Goal: Task Accomplishment & Management: Manage account settings

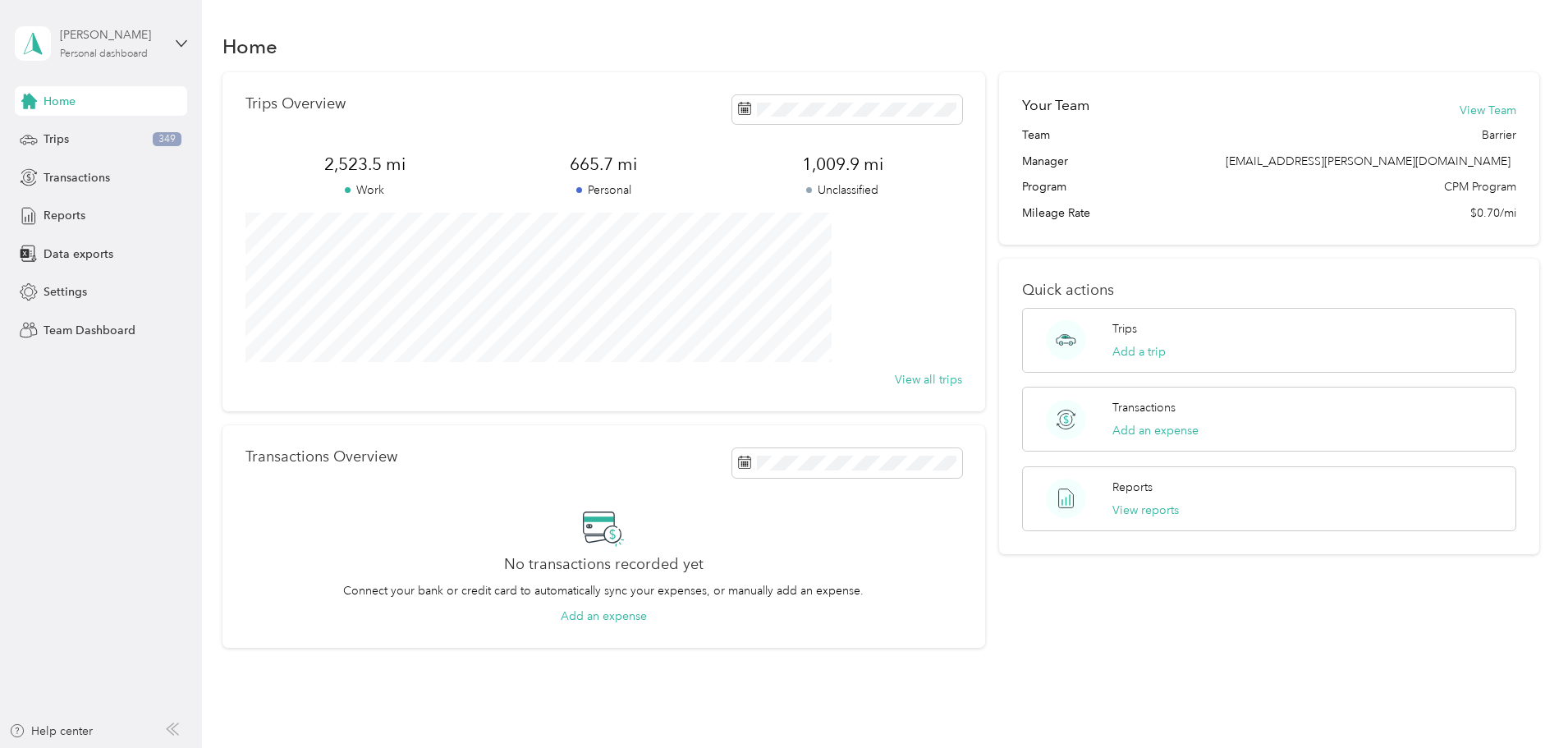
click at [112, 42] on div "[PERSON_NAME]" at bounding box center [111, 35] width 103 height 17
click at [88, 127] on div "Team dashboard" at bounding box center [73, 128] width 88 height 17
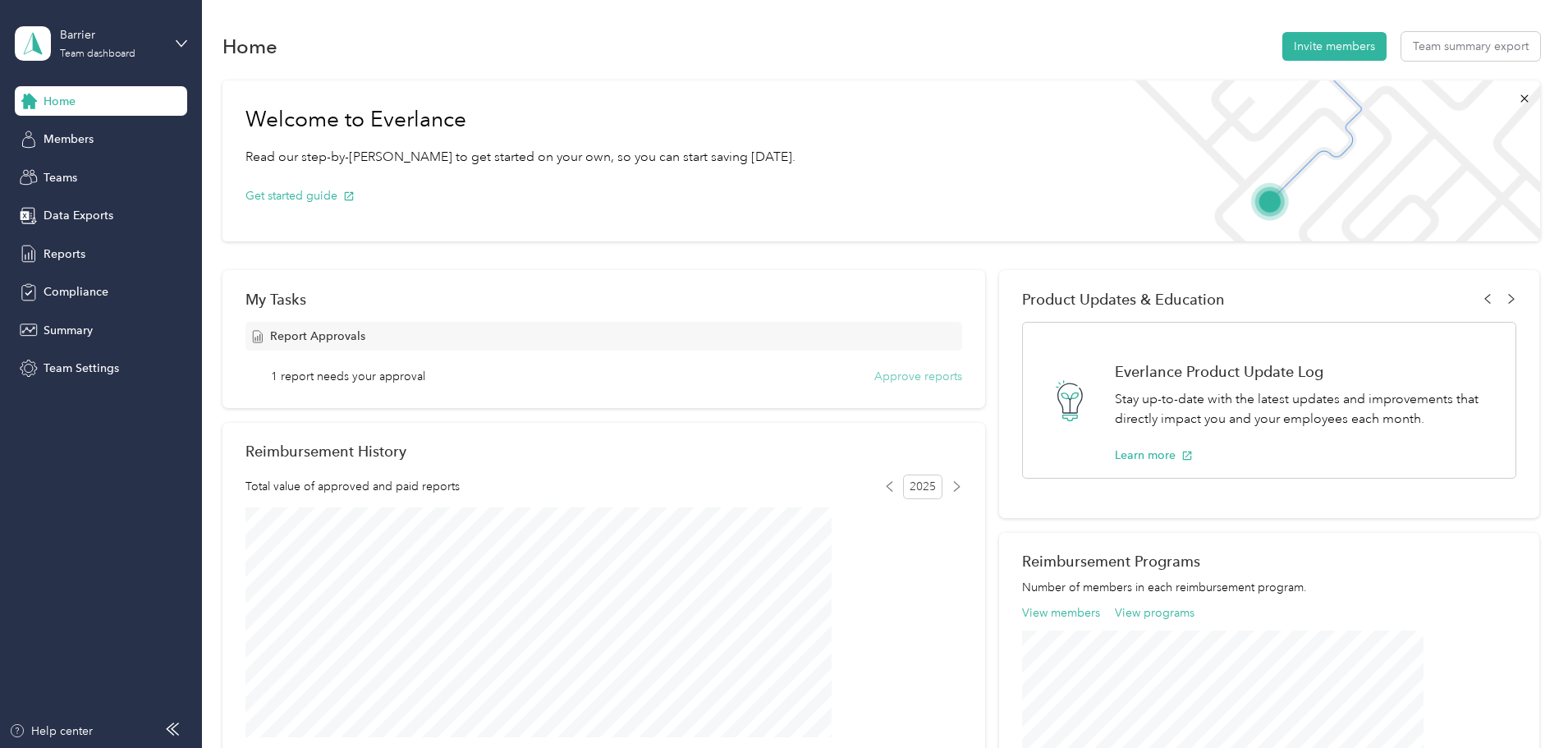
click at [875, 369] on button "Approve reports" at bounding box center [918, 377] width 88 height 17
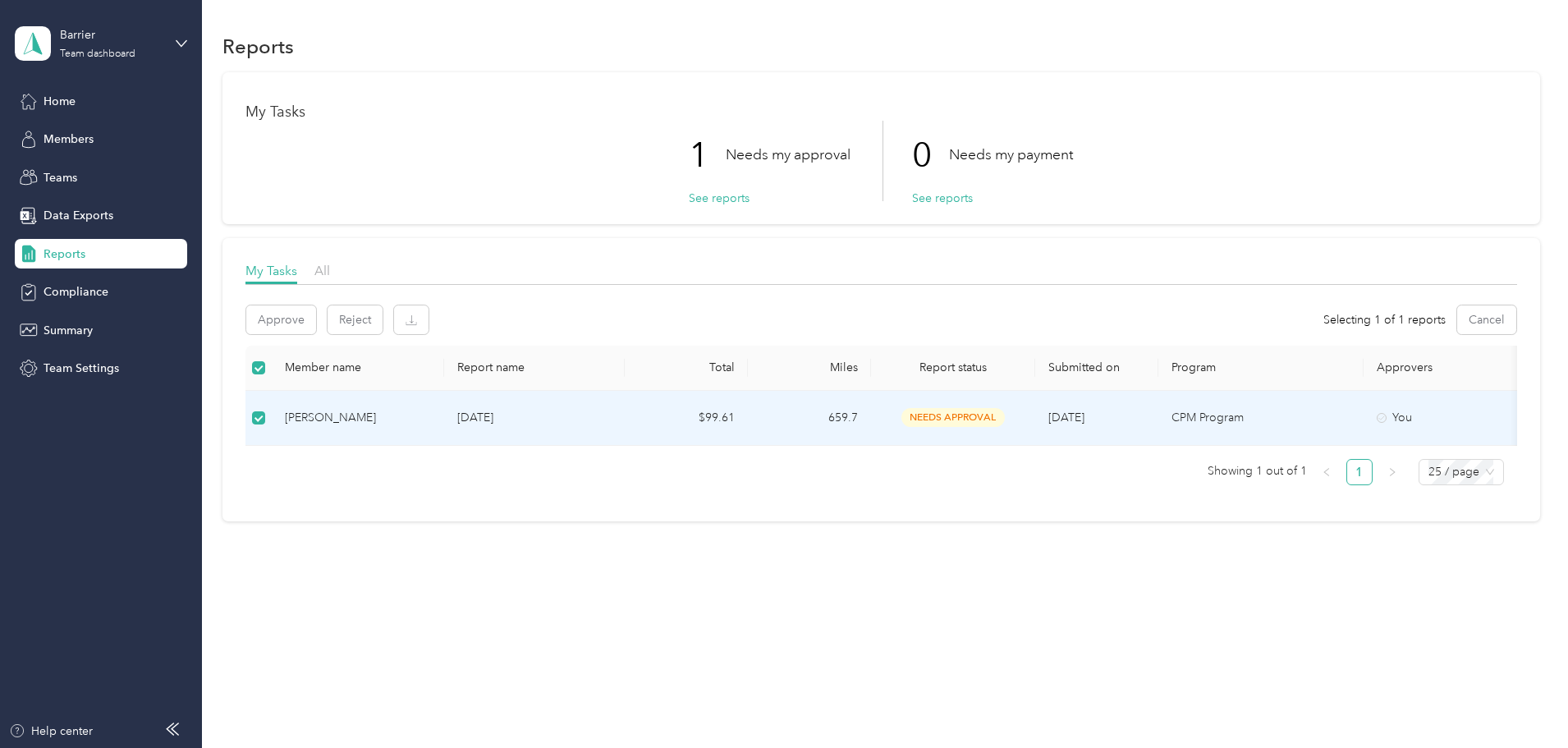
click at [400, 417] on div "[PERSON_NAME]" at bounding box center [358, 417] width 146 height 18
click at [431, 414] on div "[PERSON_NAME]" at bounding box center [358, 417] width 146 height 18
click at [720, 201] on button "See reports" at bounding box center [719, 198] width 60 height 17
click at [422, 419] on div "[PERSON_NAME]" at bounding box center [358, 417] width 146 height 18
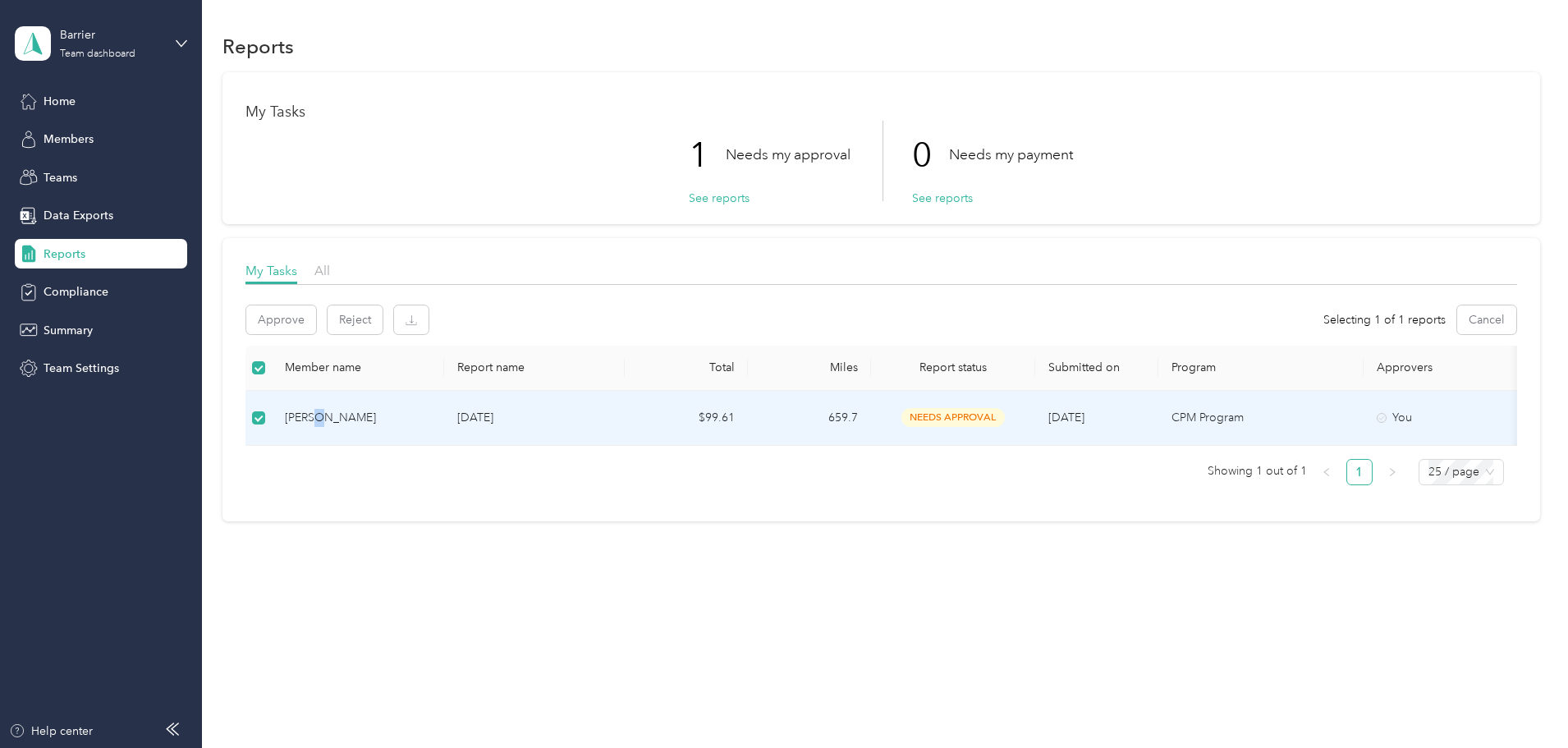
click at [422, 419] on div "[PERSON_NAME]" at bounding box center [358, 417] width 146 height 18
click at [713, 200] on button "See reports" at bounding box center [719, 198] width 60 height 17
click at [871, 411] on td "659.7" at bounding box center [809, 418] width 123 height 55
click at [1324, 416] on p "CPM Program" at bounding box center [1261, 417] width 179 height 18
click at [316, 316] on button "Approve" at bounding box center [281, 320] width 70 height 29
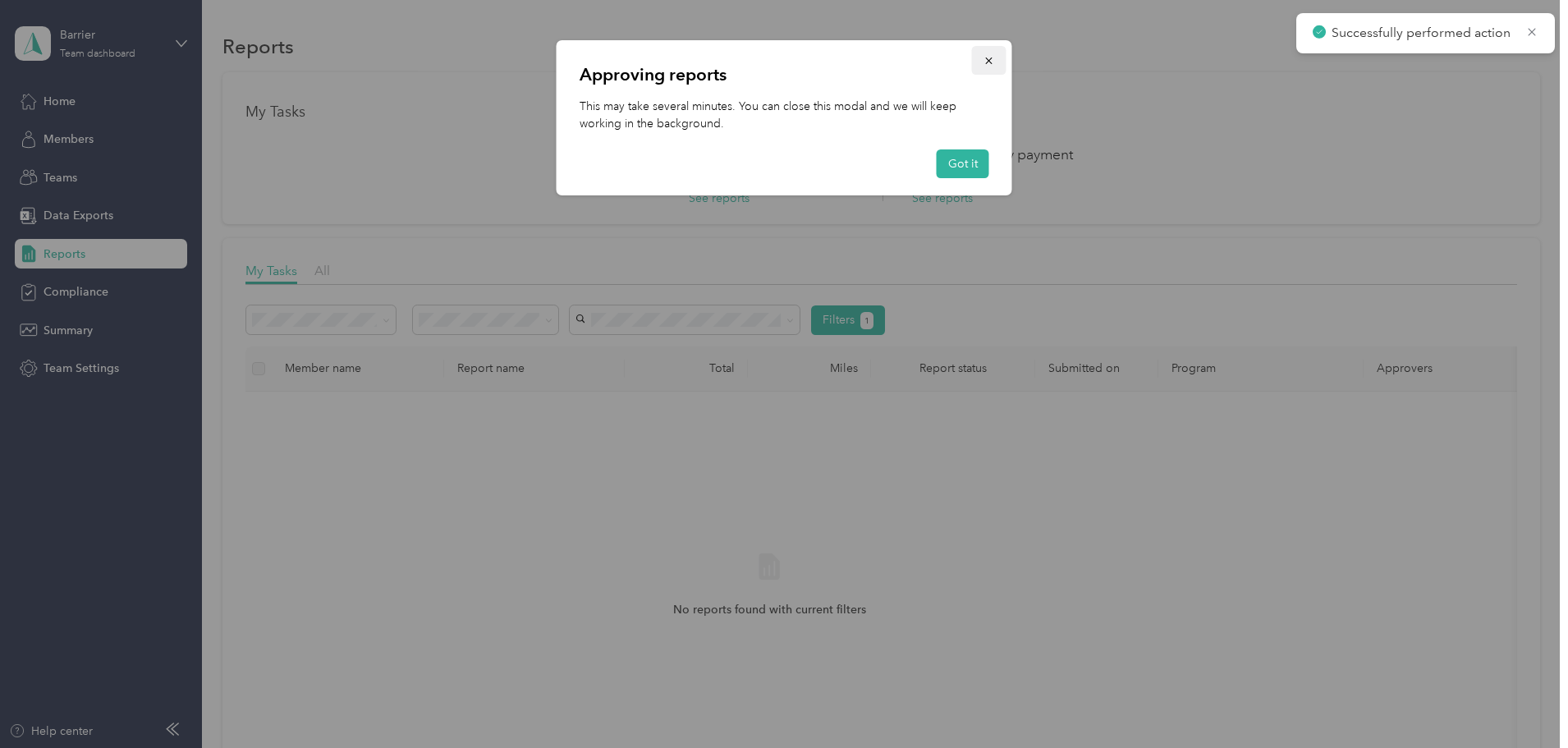
click at [989, 59] on icon "button" at bounding box center [990, 61] width 12 height 12
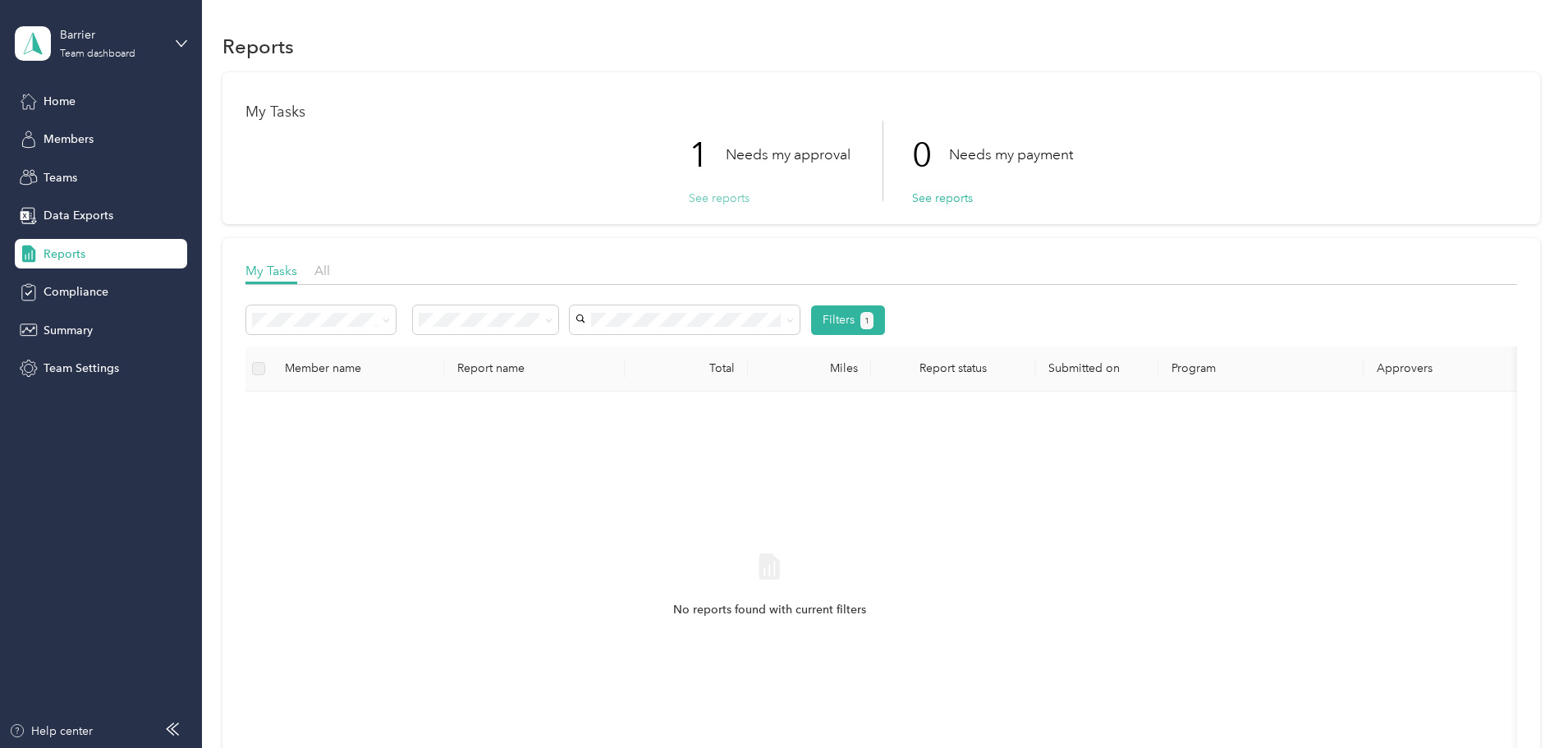
click at [722, 202] on button "See reports" at bounding box center [719, 198] width 60 height 17
click at [743, 150] on p "Needs my approval" at bounding box center [788, 155] width 125 height 20
click at [699, 202] on button "See reports" at bounding box center [719, 198] width 60 height 17
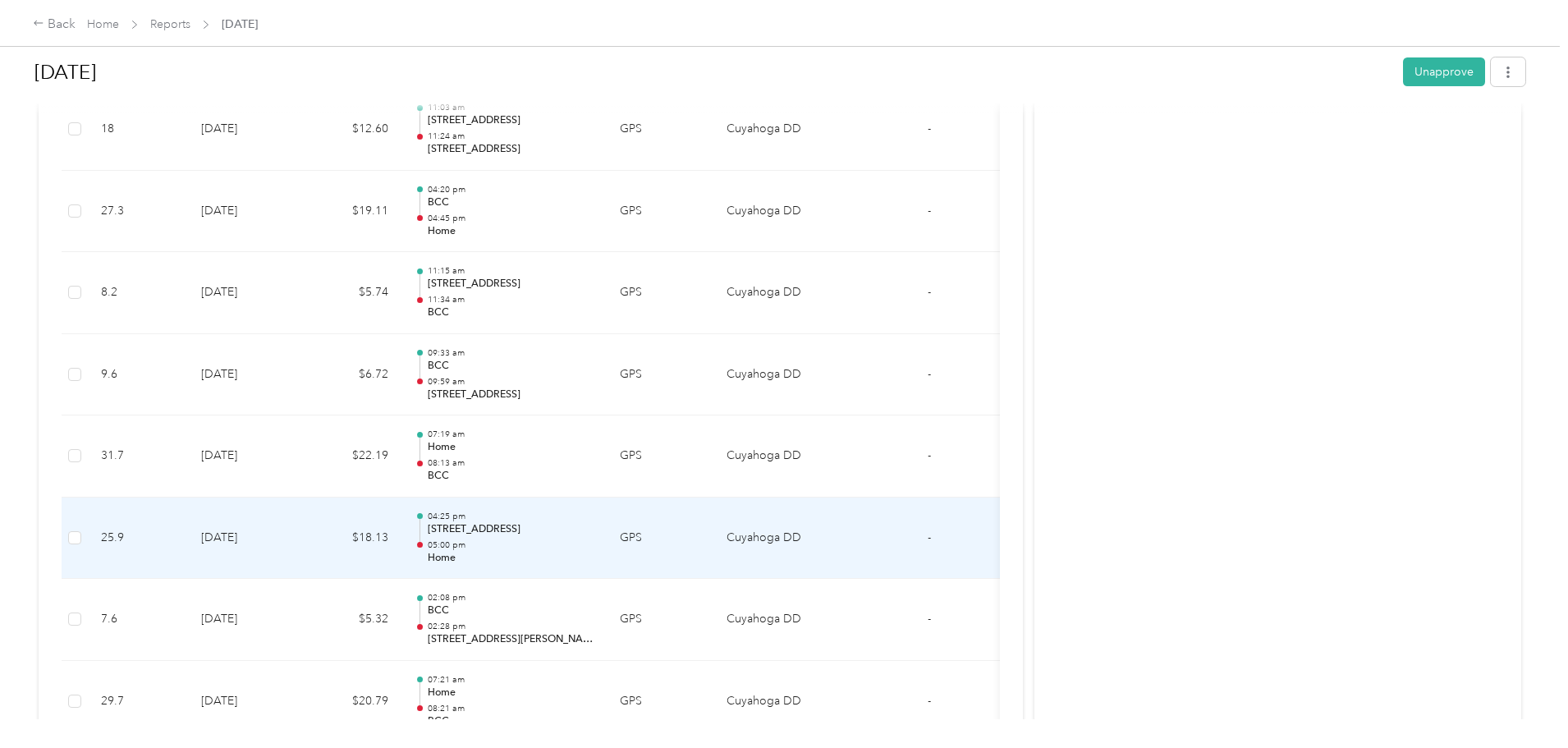
scroll to position [830, 0]
